Goal: Information Seeking & Learning: Learn about a topic

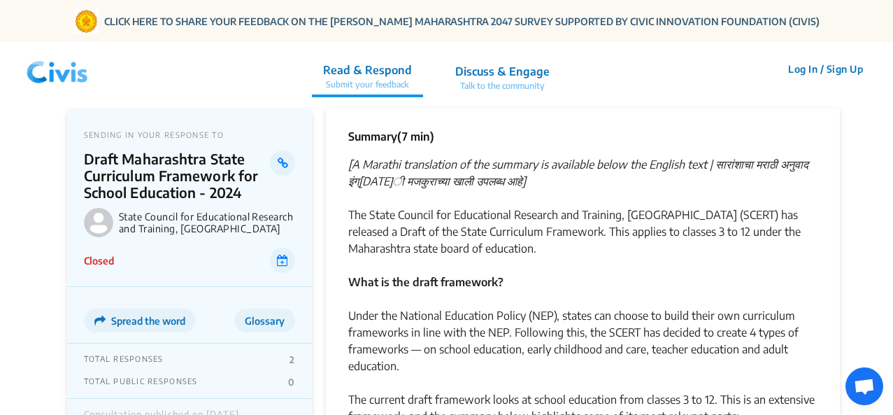
scroll to position [280, 0]
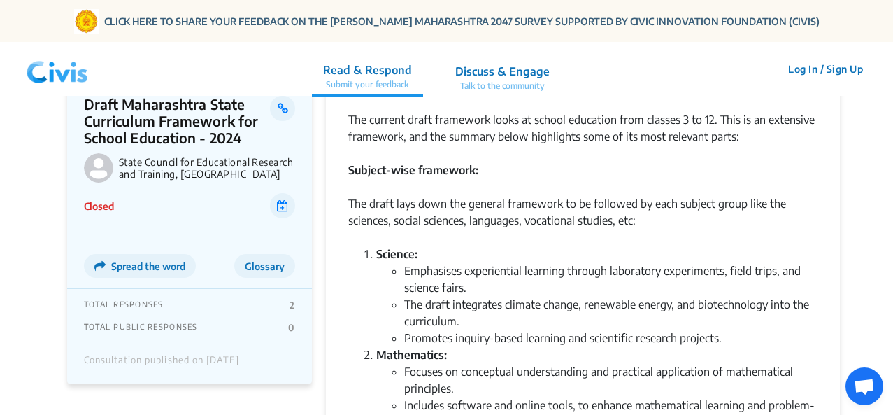
click at [90, 200] on p "Closed" at bounding box center [99, 206] width 30 height 15
click at [99, 208] on p "Closed" at bounding box center [99, 206] width 30 height 15
click at [102, 211] on p "Closed" at bounding box center [99, 206] width 30 height 15
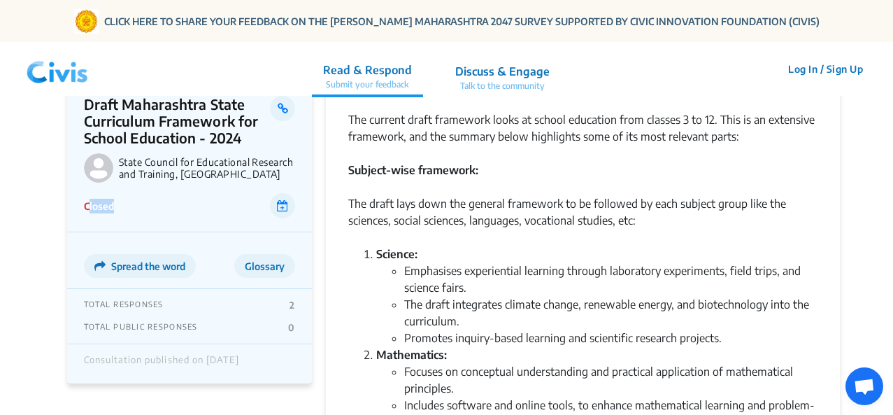
click at [102, 211] on p "Closed" at bounding box center [99, 206] width 30 height 15
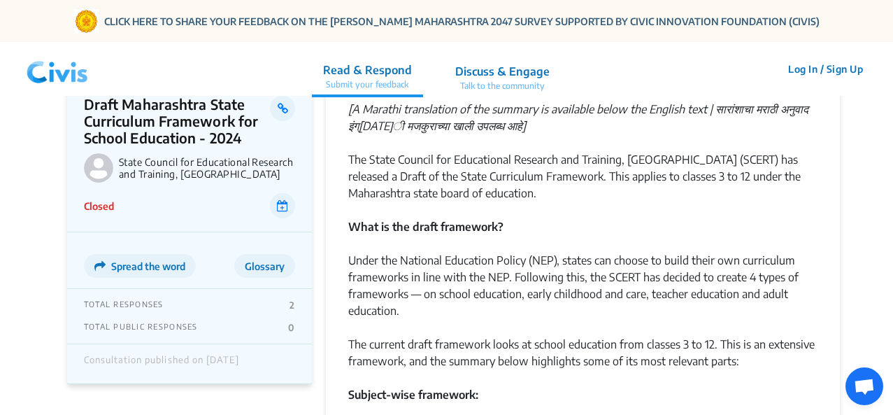
scroll to position [0, 0]
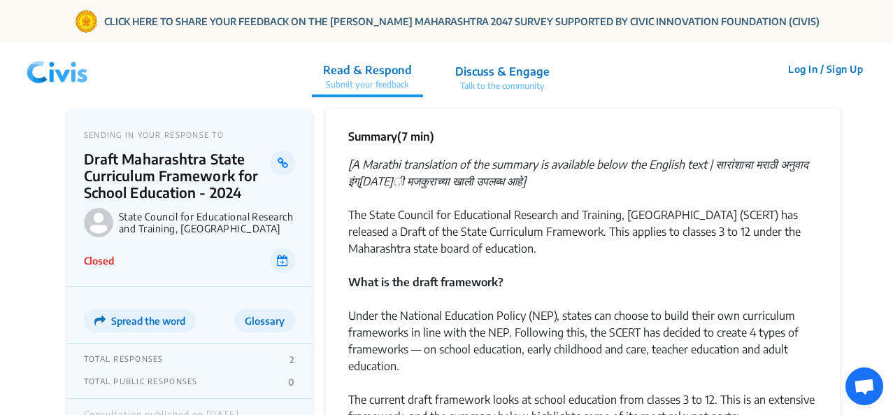
drag, startPoint x: 833, startPoint y: 129, endPoint x: 840, endPoint y: 172, distance: 43.2
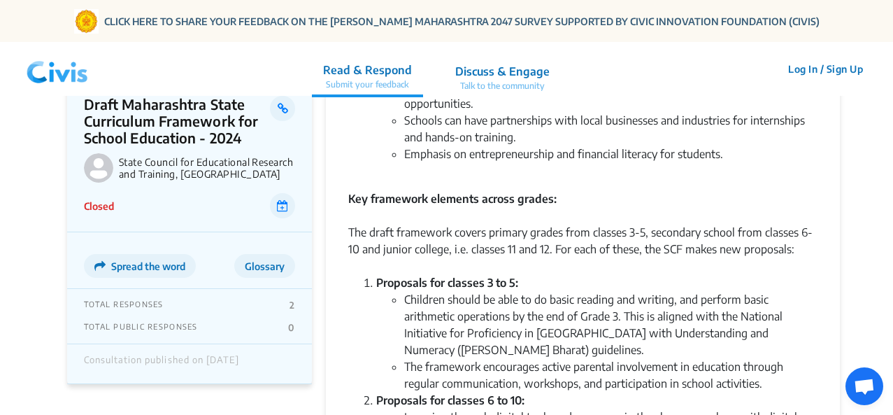
scroll to position [673, 0]
